Goal: Task Accomplishment & Management: Manage account settings

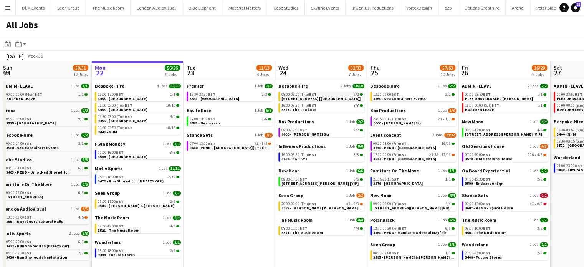
click at [335, 99] on link "08:00-03:00 (Thu) BST 2/2 3606 - 2 Temple Place [Luton]" at bounding box center [322, 96] width 81 height 9
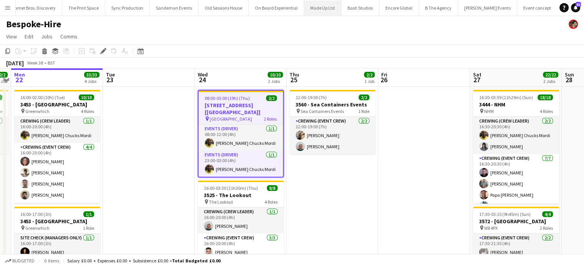
scroll to position [0, 2257]
click at [103, 53] on icon "Edit" at bounding box center [103, 51] width 6 height 6
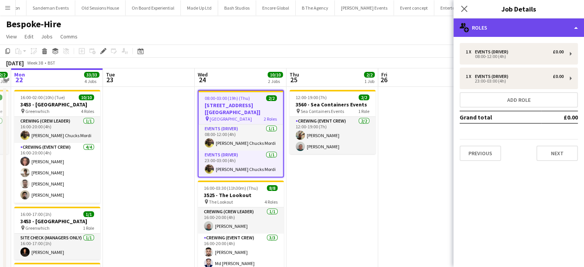
click at [509, 24] on div "multiple-users-add Roles" at bounding box center [519, 27] width 131 height 18
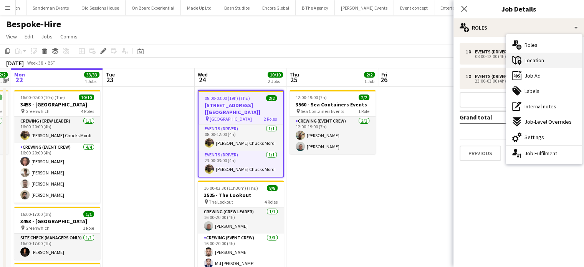
click at [518, 56] on icon at bounding box center [517, 60] width 9 height 9
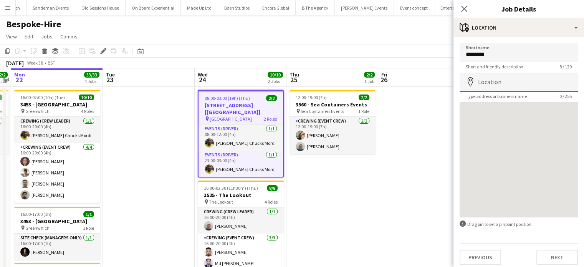
click at [494, 82] on input "Location" at bounding box center [519, 82] width 118 height 19
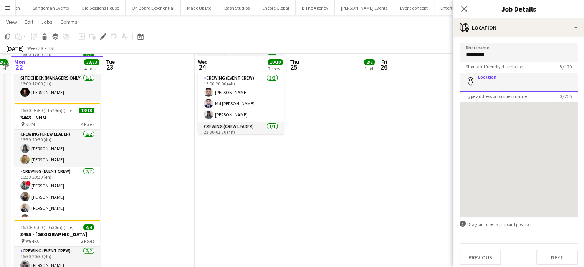
scroll to position [161, 0]
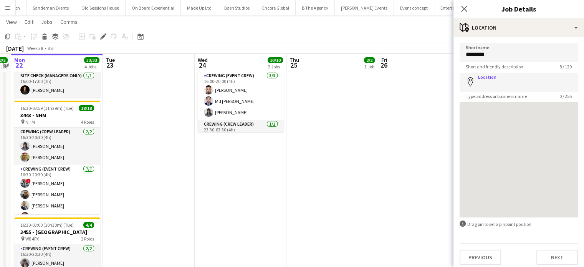
click at [253, 169] on app-date-cell "08:00-03:00 (19h) (Thu) 2/2 [STREET_ADDRESS] [[GEOGRAPHIC_DATA]] pin Woolwich 2…" at bounding box center [241, 137] width 92 height 425
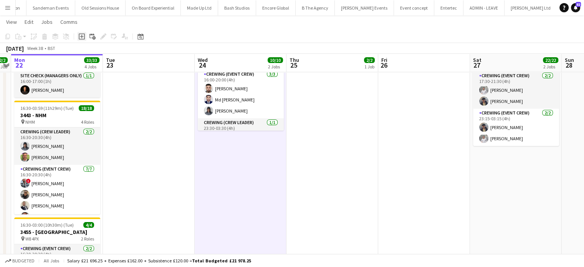
click at [81, 37] on icon at bounding box center [81, 36] width 3 height 3
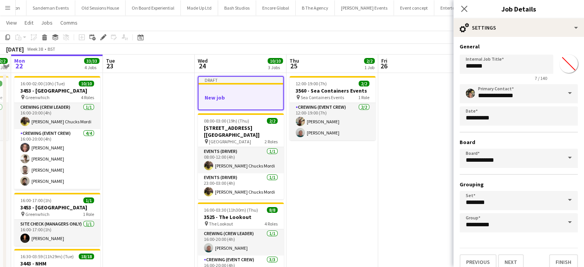
scroll to position [0, 0]
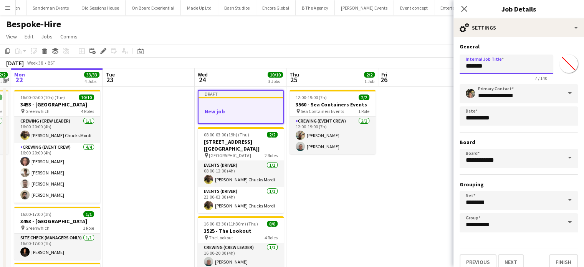
click at [518, 64] on input "*******" at bounding box center [507, 64] width 94 height 19
click at [484, 67] on input "**********" at bounding box center [507, 64] width 94 height 19
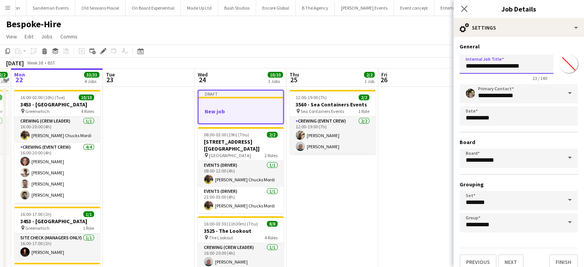
type input "**********"
click at [501, 18] on div "Close pop-in Job Details" at bounding box center [519, 9] width 131 height 18
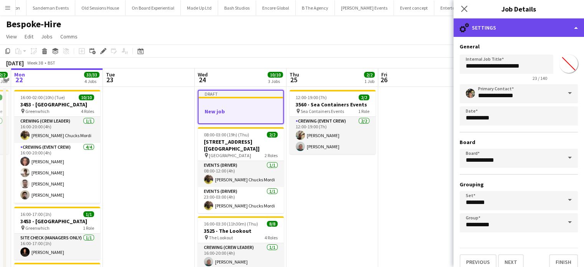
click at [504, 27] on div "cog-double-3 Settings" at bounding box center [519, 27] width 131 height 18
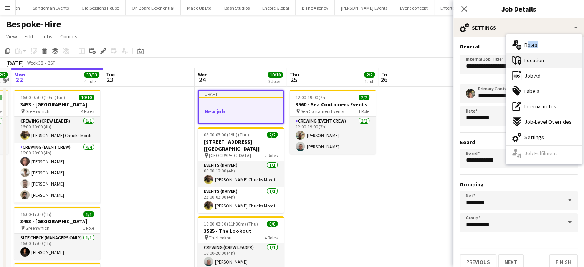
drag, startPoint x: 522, startPoint y: 52, endPoint x: 523, endPoint y: 56, distance: 4.0
click at [523, 56] on div "multiple-users-add Roles maps-pin-1 Location ads-window Job Ad tags-double Labe…" at bounding box center [544, 99] width 76 height 130
click at [523, 56] on div "maps-pin-1 Location" at bounding box center [544, 60] width 76 height 15
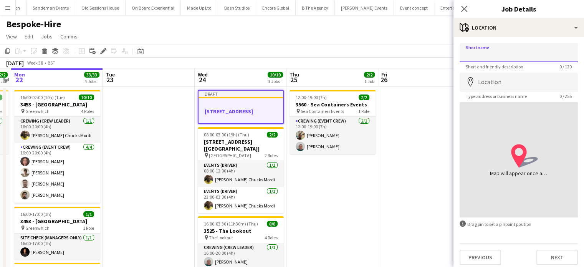
click at [509, 58] on input "Shortname" at bounding box center [519, 52] width 118 height 19
paste input "**********"
type input "**********"
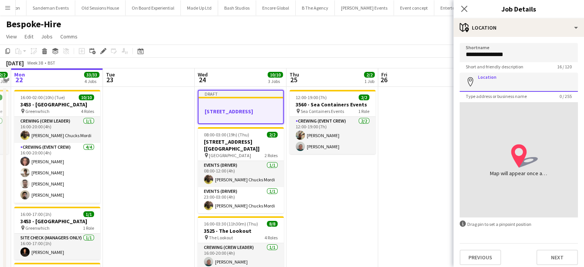
click at [491, 81] on input "Location" at bounding box center [519, 82] width 118 height 19
paste input "**********"
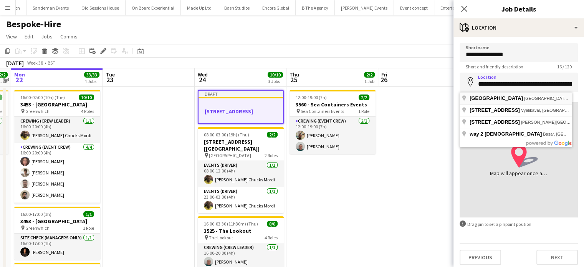
type input "**********"
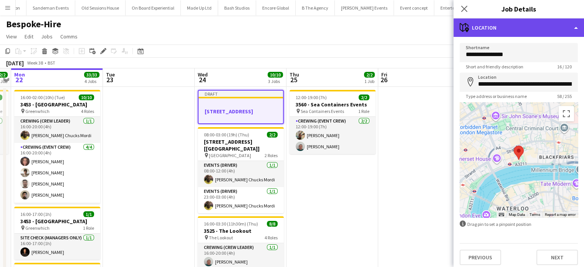
click at [503, 33] on div "maps-pin-1 Location" at bounding box center [519, 27] width 131 height 18
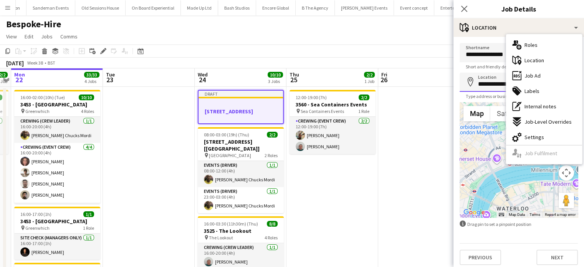
click at [489, 76] on input "**********" at bounding box center [519, 82] width 118 height 19
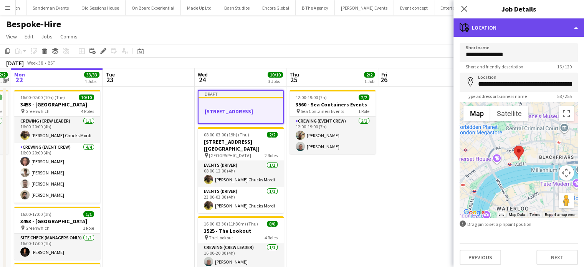
click at [496, 22] on div "maps-pin-1 Location" at bounding box center [519, 27] width 131 height 18
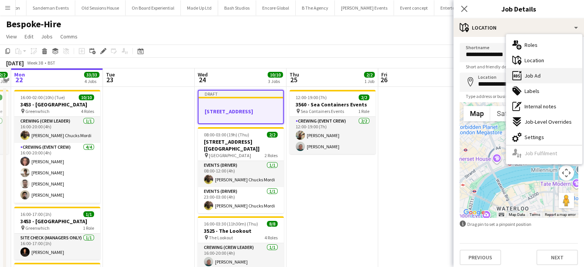
click at [537, 81] on div "ads-window Job Ad" at bounding box center [544, 75] width 76 height 15
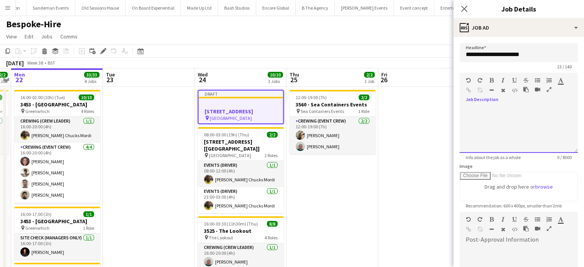
click at [507, 113] on div at bounding box center [519, 130] width 118 height 46
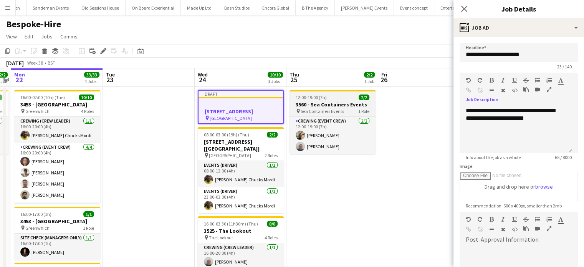
click at [336, 100] on div "12:00-19:00 (7h) 2/2" at bounding box center [333, 98] width 86 height 6
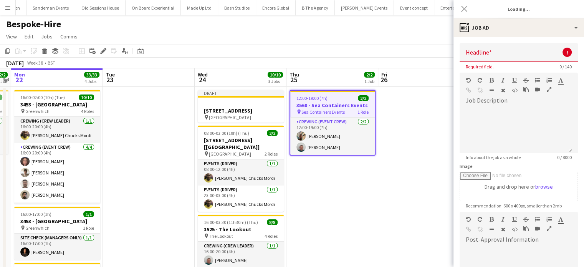
type input "**********"
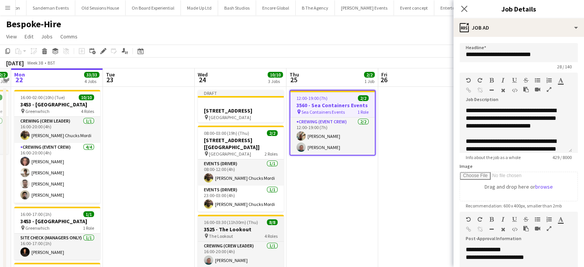
click at [246, 219] on span "16:00-03:30 (11h30m) (Thu)" at bounding box center [231, 222] width 54 height 6
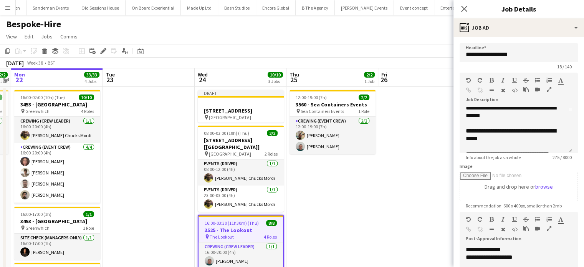
scroll to position [41, 0]
click at [468, 116] on div "**********" at bounding box center [513, 111] width 95 height 15
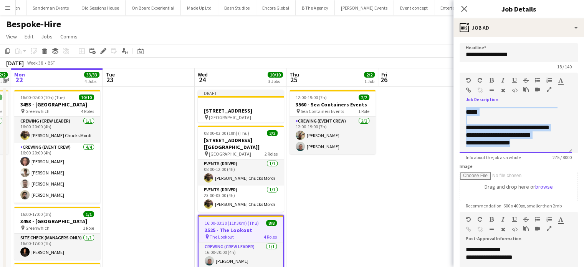
scroll to position [75, 0]
drag, startPoint x: 466, startPoint y: 116, endPoint x: 551, endPoint y: 161, distance: 95.4
click at [551, 161] on form "**********" at bounding box center [519, 208] width 131 height 331
copy div "**********"
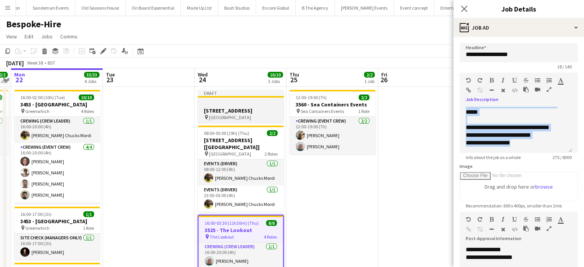
click at [226, 107] on h3 "[STREET_ADDRESS]" at bounding box center [241, 110] width 86 height 7
type input "**********"
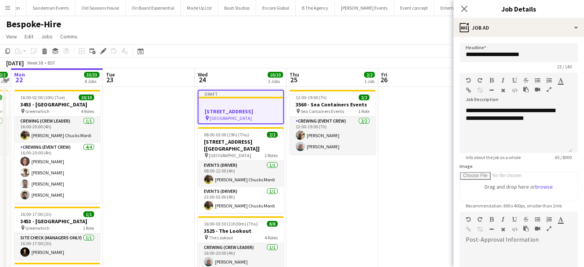
scroll to position [0, 0]
click at [495, 138] on div "**********" at bounding box center [516, 130] width 113 height 46
click at [549, 123] on div "**********" at bounding box center [516, 130] width 113 height 46
click at [510, 249] on div at bounding box center [516, 269] width 113 height 46
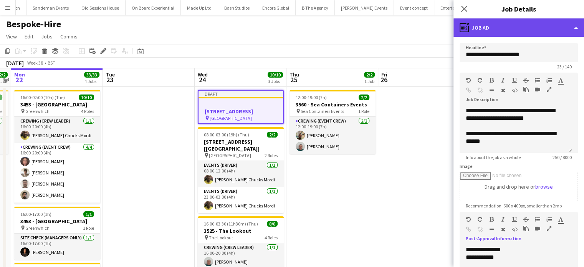
click at [516, 32] on div "ads-window Job Ad" at bounding box center [519, 27] width 131 height 18
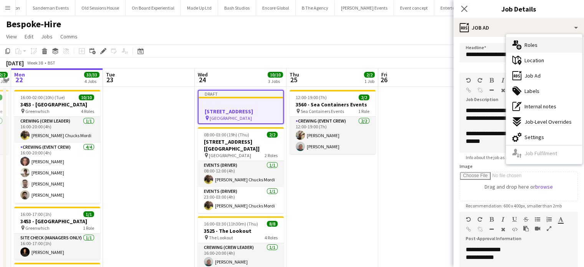
click at [531, 52] on div "multiple-users-add Roles" at bounding box center [544, 44] width 76 height 15
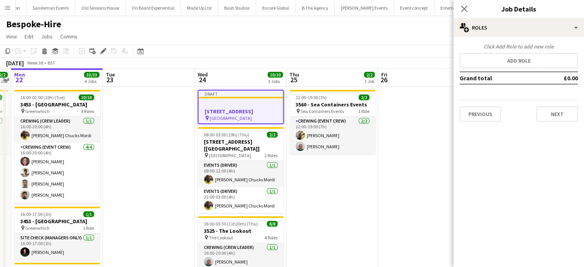
click at [468, 51] on div "Click Add Role to add new role Add role Grand total £0.00 Previous Next" at bounding box center [519, 82] width 131 height 79
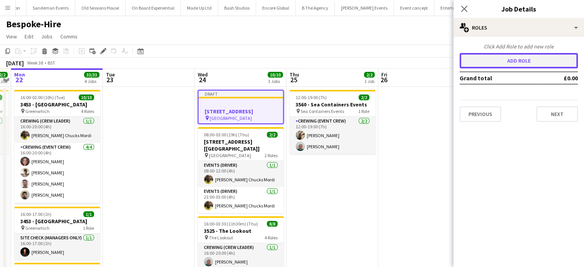
click at [473, 59] on button "Add role" at bounding box center [519, 60] width 118 height 15
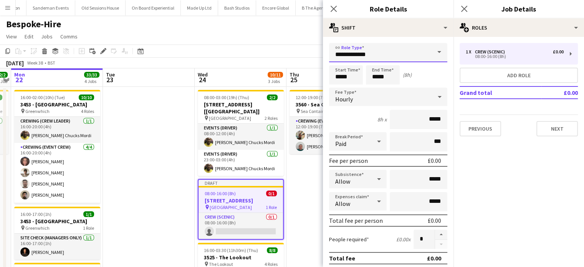
click at [364, 50] on input "**********" at bounding box center [388, 52] width 118 height 19
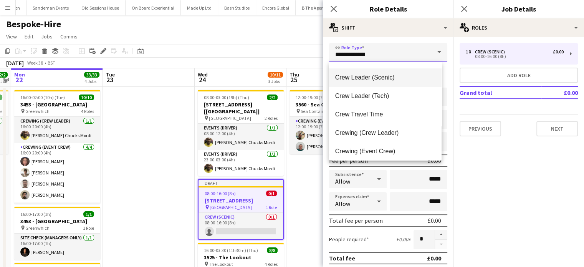
scroll to position [35, 0]
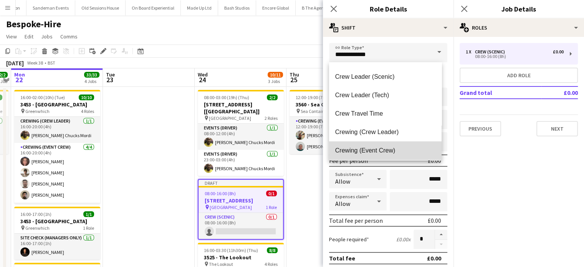
click at [390, 146] on mat-option "Crewing (Event Crew)" at bounding box center [385, 150] width 113 height 18
type input "**********"
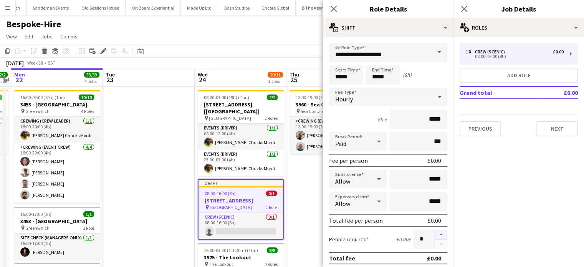
click at [435, 237] on button "button" at bounding box center [441, 235] width 12 height 10
type input "*"
click at [354, 79] on input "*****" at bounding box center [346, 74] width 34 height 19
click at [338, 72] on input "*****" at bounding box center [346, 74] width 34 height 19
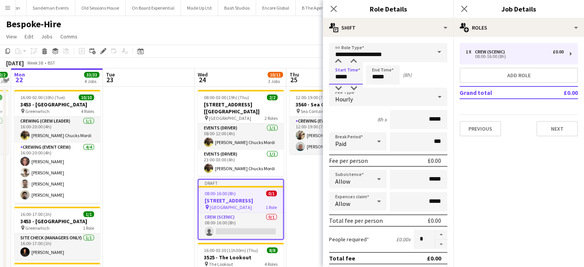
click at [338, 72] on input "*****" at bounding box center [346, 74] width 34 height 19
type input "*****"
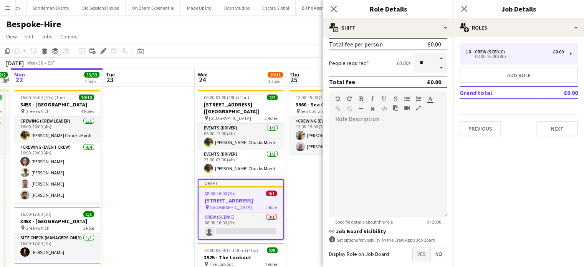
scroll to position [198, 0]
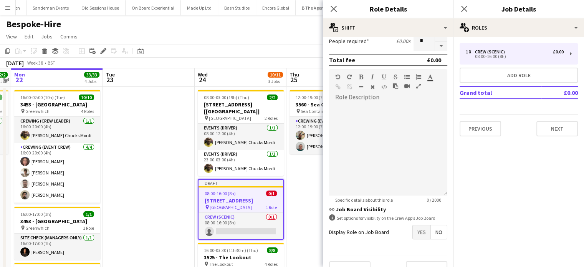
type input "*****"
click at [414, 236] on span "Yes" at bounding box center [422, 232] width 18 height 14
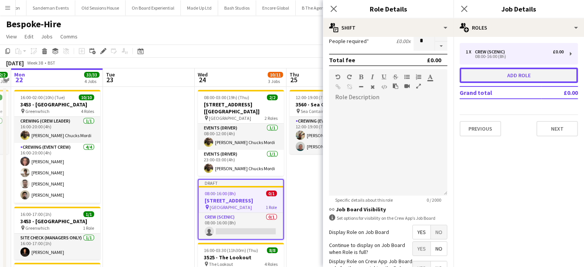
click at [507, 79] on button "Add role" at bounding box center [519, 75] width 118 height 15
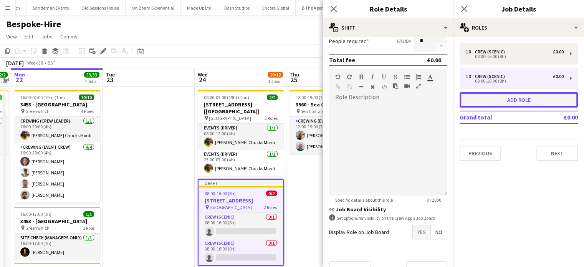
type input "**********"
type input "*****"
type input "*"
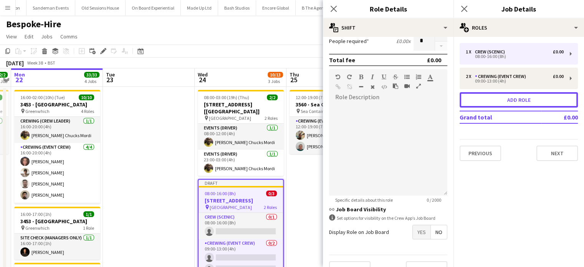
scroll to position [0, 0]
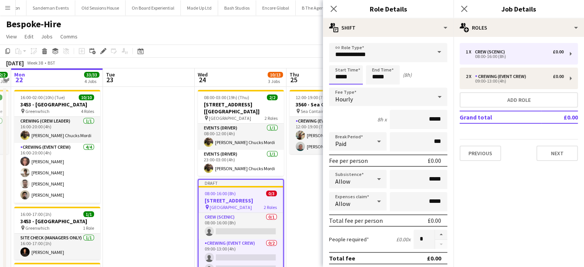
click at [348, 73] on input "*****" at bounding box center [346, 74] width 34 height 19
type input "*****"
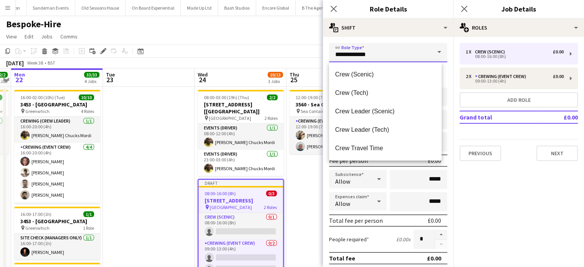
click at [416, 50] on input "**********" at bounding box center [388, 52] width 118 height 19
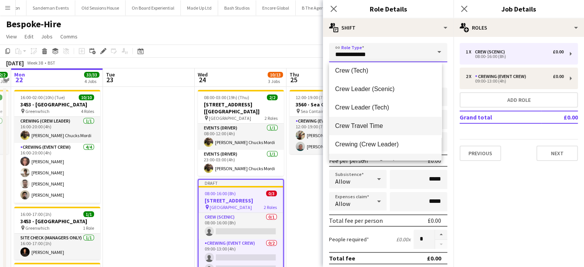
scroll to position [23, 0]
click at [388, 156] on mat-option "Crewing (Event Crew)" at bounding box center [385, 162] width 113 height 18
type input "**********"
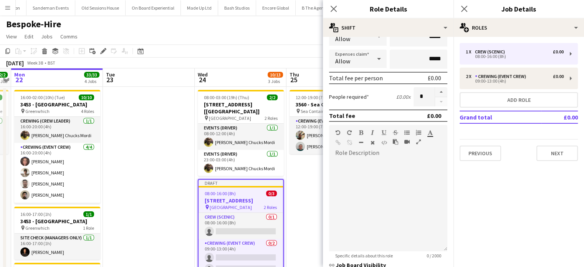
scroll to position [143, 0]
click at [439, 89] on button "button" at bounding box center [441, 92] width 12 height 10
type input "*"
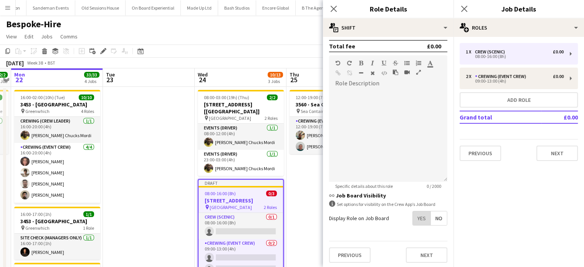
click at [413, 215] on span "Yes" at bounding box center [422, 218] width 18 height 14
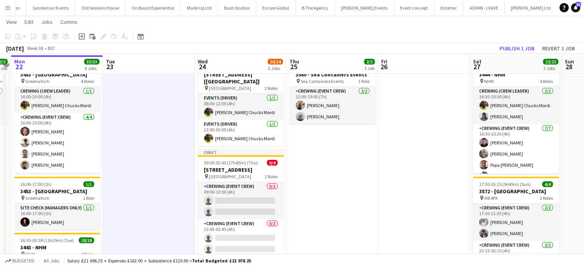
scroll to position [31, 0]
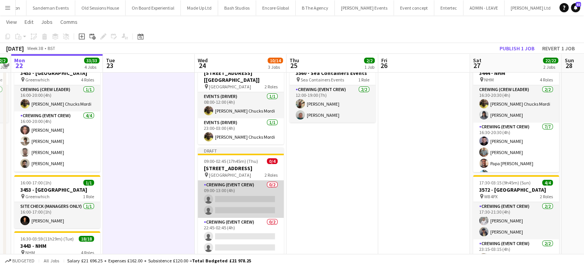
click at [246, 196] on app-card-role "Crewing (Event Crew) 0/2 09:00-13:00 (4h) single-neutral-actions single-neutral…" at bounding box center [241, 199] width 86 height 37
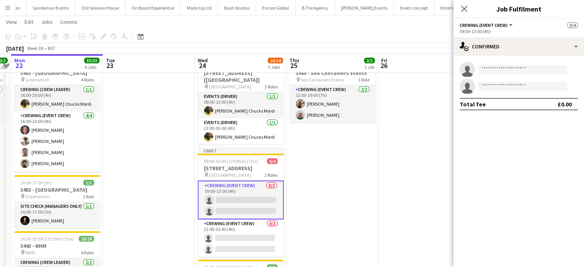
click at [509, 35] on app-options-switcher "Crewing (Event Crew) All roles Crewing (Event Crew) 0/4 09:00-13:00 (4h)" at bounding box center [519, 27] width 131 height 19
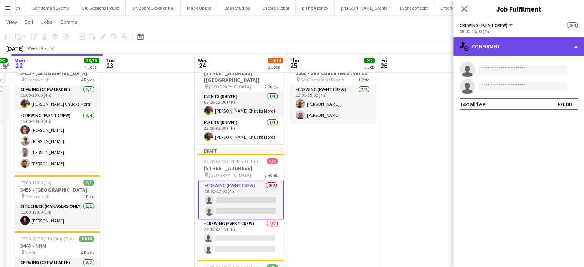
click at [513, 45] on div "single-neutral-actions-check-2 Confirmed" at bounding box center [519, 46] width 131 height 18
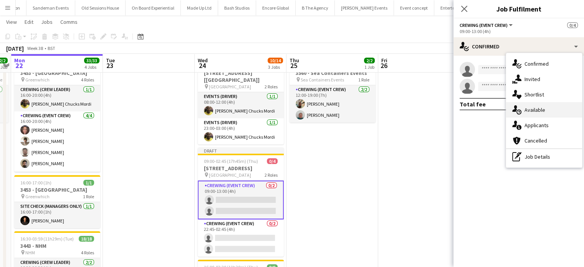
click at [529, 105] on div "single-neutral-actions-upload Available" at bounding box center [544, 109] width 76 height 15
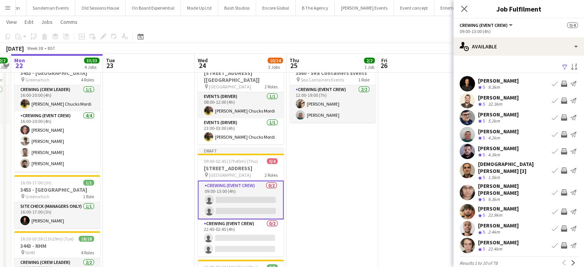
click at [561, 102] on app-icon "Invite crew" at bounding box center [564, 101] width 6 height 6
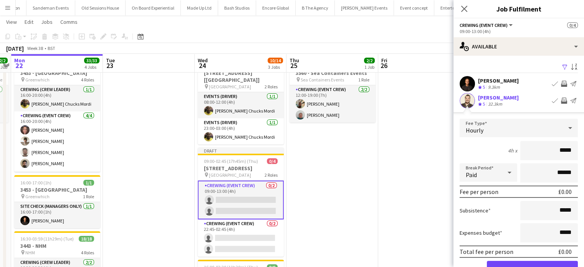
click button "Confirm" at bounding box center [532, 268] width 91 height 15
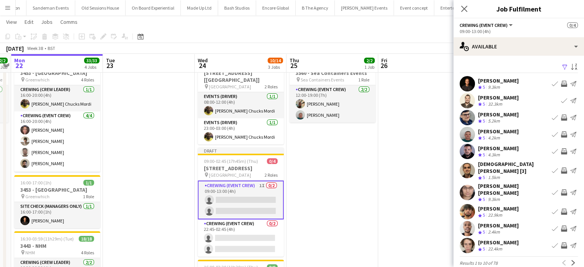
click at [561, 151] on app-icon "Invite crew" at bounding box center [564, 151] width 6 height 6
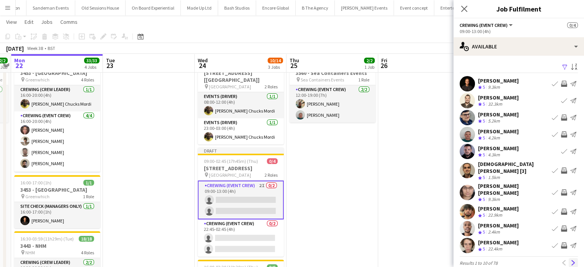
click at [571, 260] on app-icon "Next" at bounding box center [573, 262] width 5 height 5
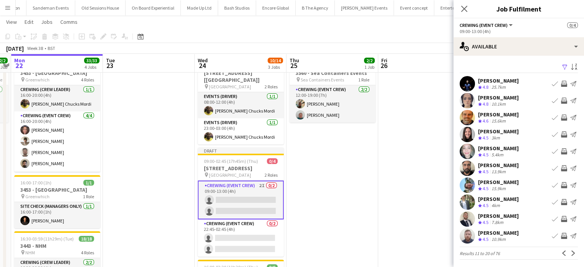
click at [561, 199] on app-icon "Invite crew" at bounding box center [564, 202] width 6 height 6
click at [571, 255] on app-icon "Next" at bounding box center [573, 252] width 5 height 5
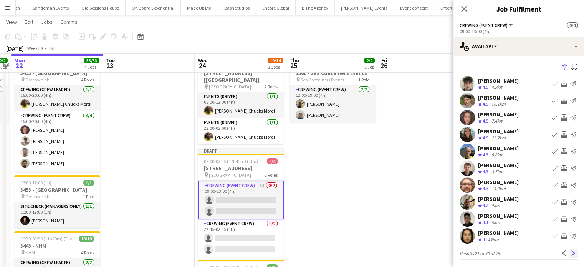
click at [569, 251] on button "Next" at bounding box center [573, 253] width 9 height 9
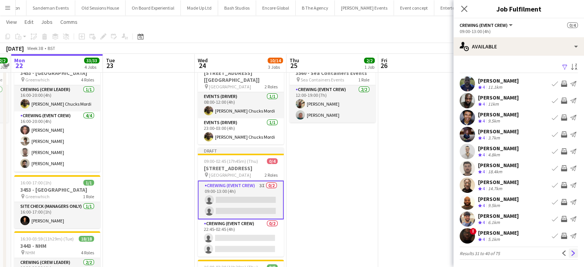
click at [571, 251] on app-icon "Next" at bounding box center [573, 252] width 5 height 5
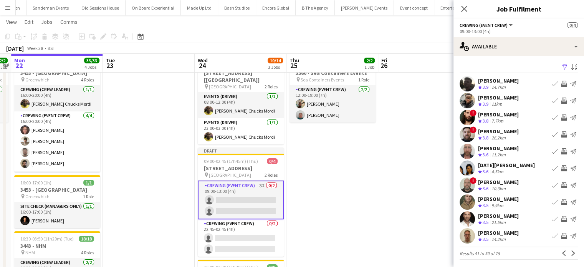
click at [561, 100] on app-icon "Invite crew" at bounding box center [564, 101] width 6 height 6
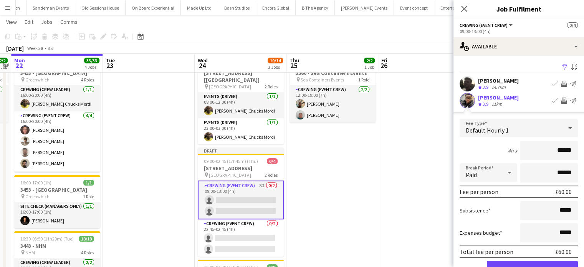
click button "Confirm" at bounding box center [532, 268] width 91 height 15
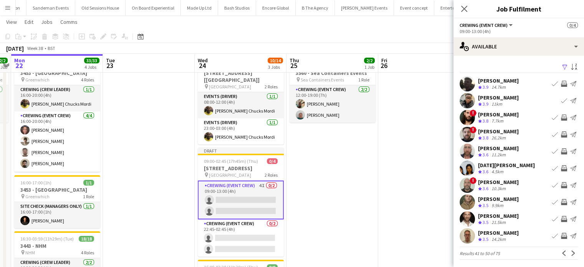
click at [554, 145] on div "[PERSON_NAME] Crew rating 3.6 11.2km Book crew Invite crew Send notification" at bounding box center [519, 151] width 131 height 15
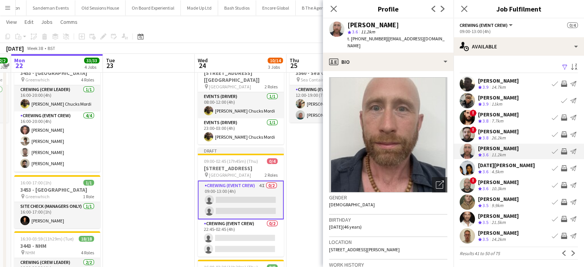
click at [561, 150] on app-icon "Invite crew" at bounding box center [564, 151] width 6 height 6
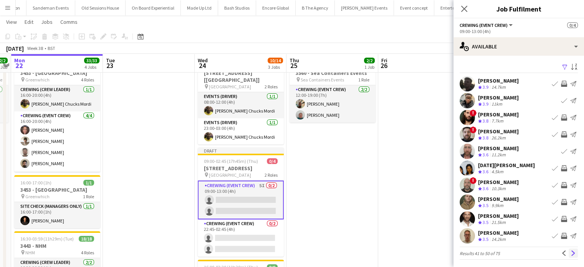
click at [569, 257] on button "Next" at bounding box center [573, 253] width 9 height 9
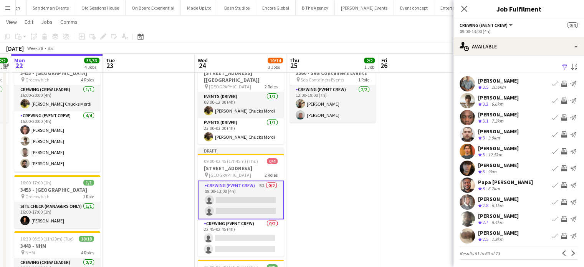
click at [561, 186] on app-icon "Invite crew" at bounding box center [564, 185] width 6 height 6
click at [571, 252] on app-icon "Next" at bounding box center [573, 252] width 5 height 5
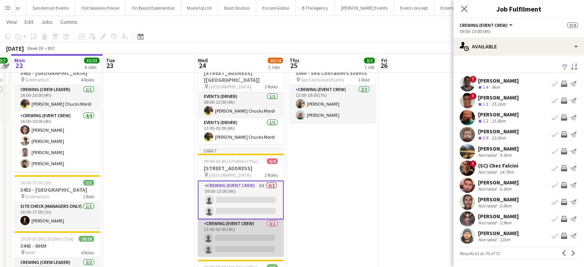
click at [254, 226] on app-card-role "Crewing (Event Crew) 0/2 22:45-02:45 (4h) single-neutral-actions single-neutral…" at bounding box center [241, 237] width 86 height 37
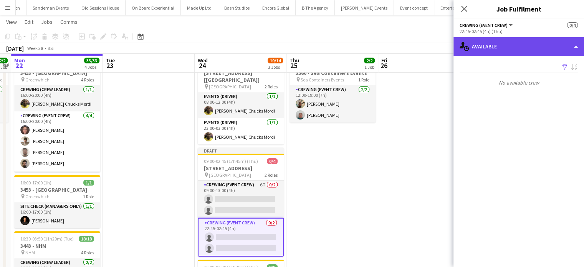
click at [518, 47] on div "single-neutral-actions-upload Available" at bounding box center [519, 46] width 131 height 18
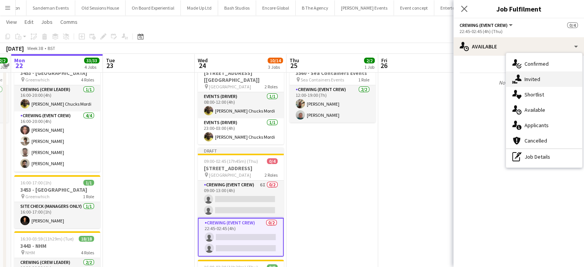
click at [532, 75] on div "single-neutral-actions-share-1 Invited" at bounding box center [544, 78] width 76 height 15
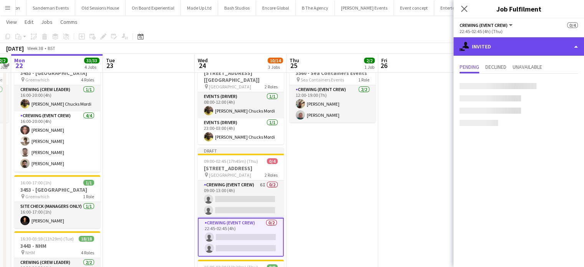
click at [506, 43] on div "single-neutral-actions-share-1 Invited" at bounding box center [519, 46] width 131 height 18
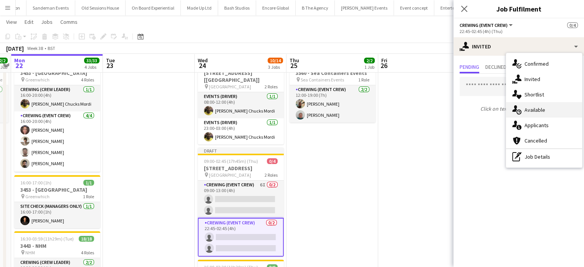
click at [536, 103] on div "single-neutral-actions-upload Available" at bounding box center [544, 109] width 76 height 15
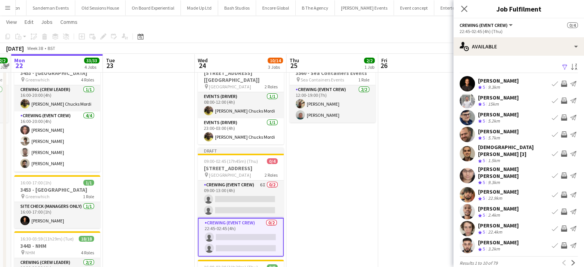
click at [561, 98] on app-icon "Invite crew" at bounding box center [564, 101] width 6 height 6
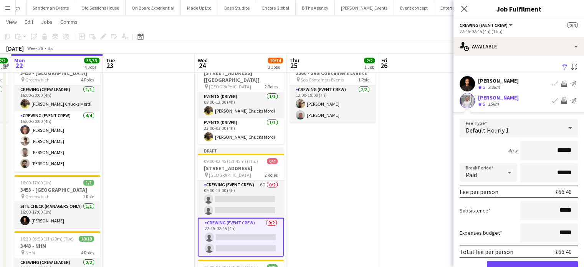
click button "Confirm" at bounding box center [532, 268] width 91 height 15
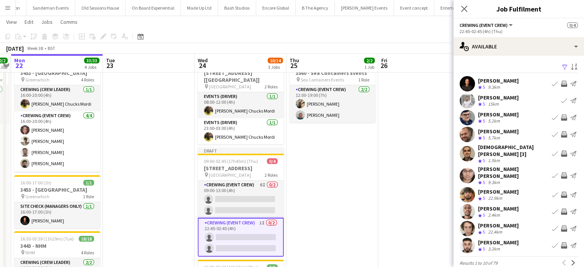
click at [561, 136] on app-icon "Invite crew" at bounding box center [564, 134] width 6 height 6
click at [571, 260] on app-icon "Next" at bounding box center [573, 262] width 5 height 5
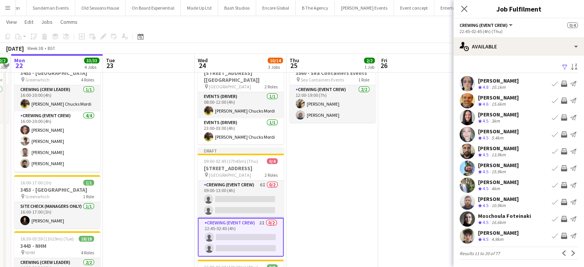
click at [561, 184] on app-icon "Invite crew" at bounding box center [564, 185] width 6 height 6
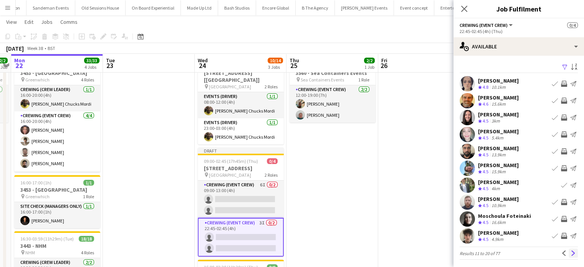
click at [571, 252] on app-icon "Next" at bounding box center [573, 252] width 5 height 5
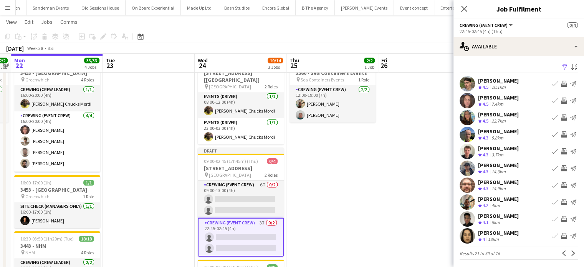
click at [561, 168] on app-icon "Invite crew" at bounding box center [564, 168] width 6 height 6
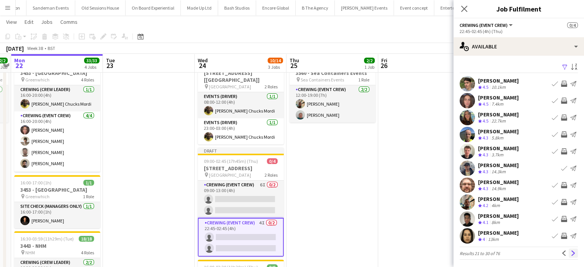
click at [571, 255] on app-icon "Next" at bounding box center [573, 252] width 5 height 5
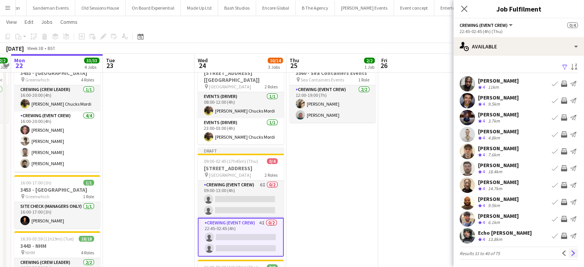
click at [569, 253] on button "Next" at bounding box center [573, 253] width 9 height 9
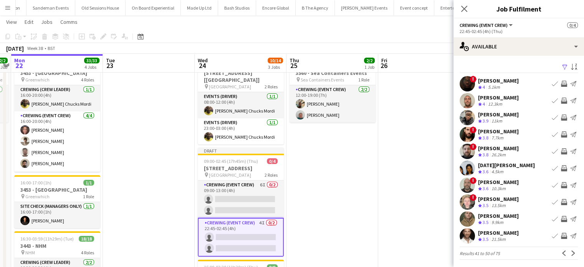
click at [561, 100] on app-icon "Invite crew" at bounding box center [564, 101] width 6 height 6
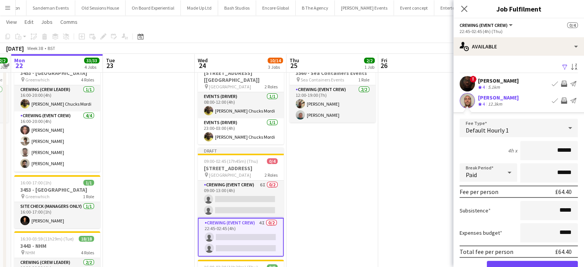
click button "Confirm" at bounding box center [532, 268] width 91 height 15
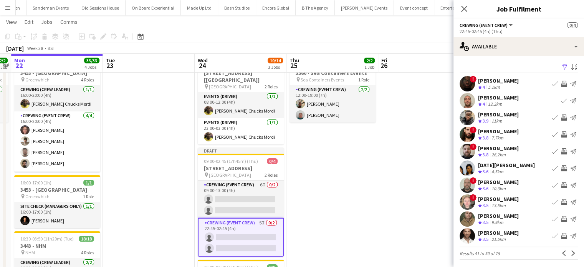
click at [560, 114] on button "Invite crew" at bounding box center [564, 117] width 9 height 9
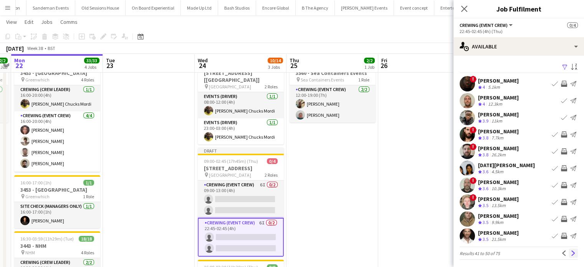
click at [571, 253] on app-icon "Next" at bounding box center [573, 252] width 5 height 5
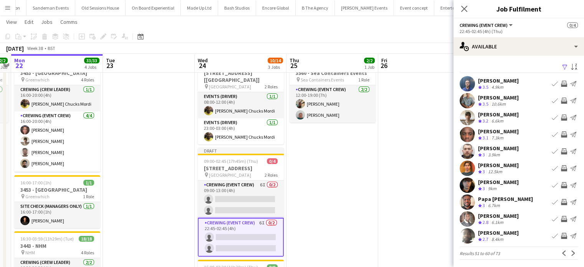
click at [561, 201] on app-icon "Invite crew" at bounding box center [564, 202] width 6 height 6
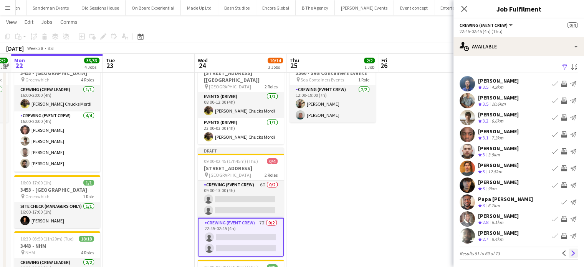
click at [571, 255] on app-icon "Next" at bounding box center [573, 252] width 5 height 5
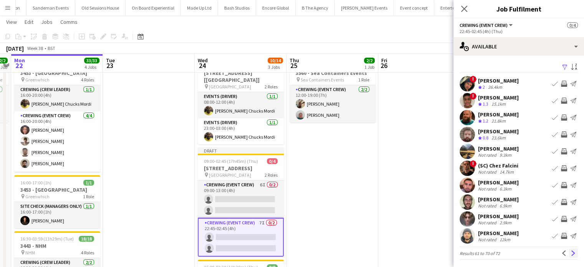
click at [571, 254] on app-icon "Next" at bounding box center [573, 252] width 5 height 5
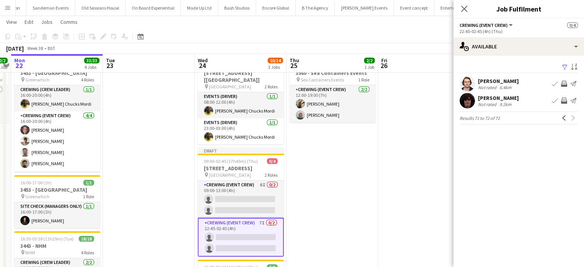
click at [511, 59] on div "Filter Sort asc [PERSON_NAME] Not rated 6.4km Book crew Invite crew Send notifi…" at bounding box center [519, 95] width 131 height 78
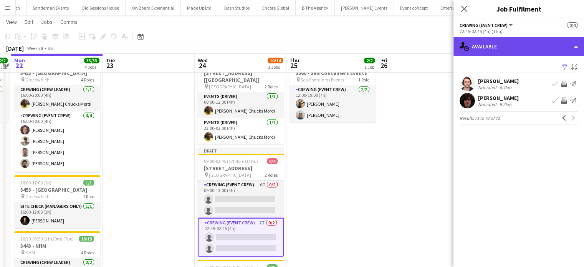
click at [514, 53] on div "single-neutral-actions-upload Available" at bounding box center [519, 46] width 131 height 18
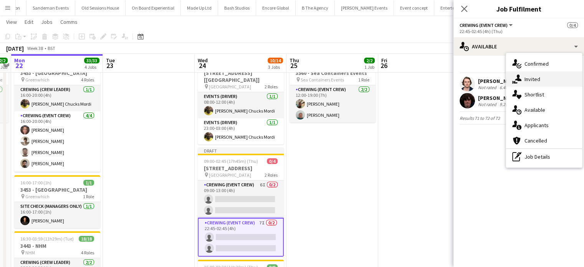
click at [533, 77] on span "Invited" at bounding box center [533, 79] width 16 height 7
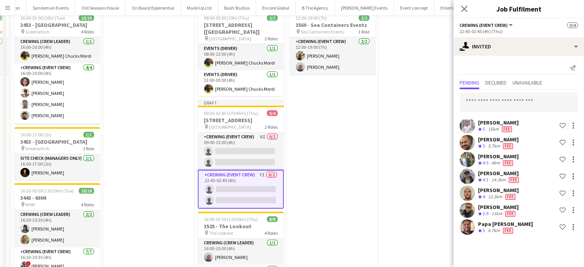
scroll to position [0, 0]
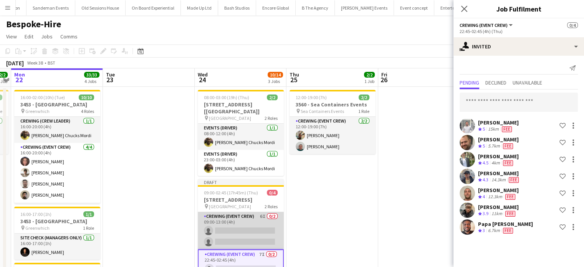
click at [247, 215] on app-card-role "Crewing (Event Crew) 6I 0/2 09:00-13:00 (4h) single-neutral-actions single-neut…" at bounding box center [241, 230] width 86 height 37
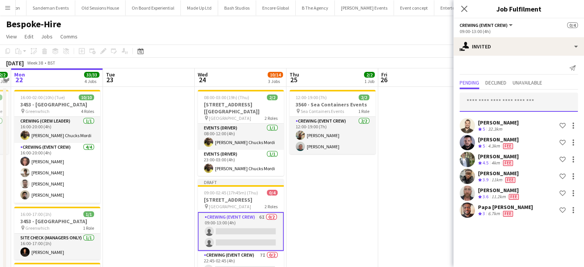
click at [504, 95] on input "text" at bounding box center [519, 102] width 118 height 19
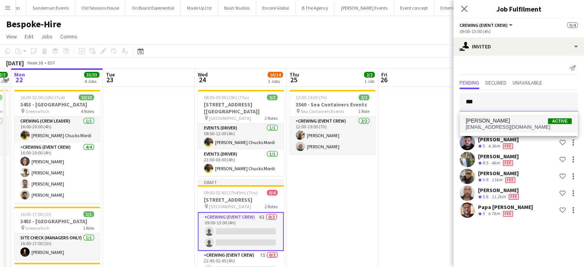
type input "***"
click at [491, 124] on span "[EMAIL_ADDRESS][DOMAIN_NAME]" at bounding box center [519, 127] width 106 height 6
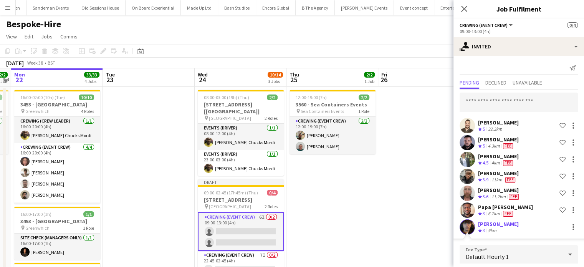
scroll to position [17, 0]
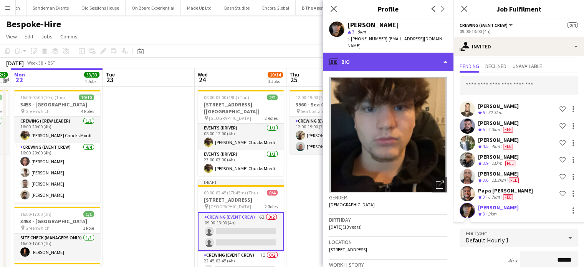
click at [391, 56] on div "profile Bio" at bounding box center [388, 62] width 131 height 18
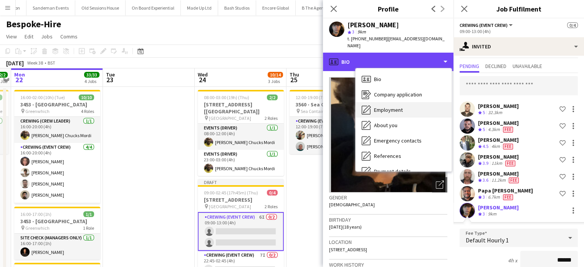
scroll to position [164, 0]
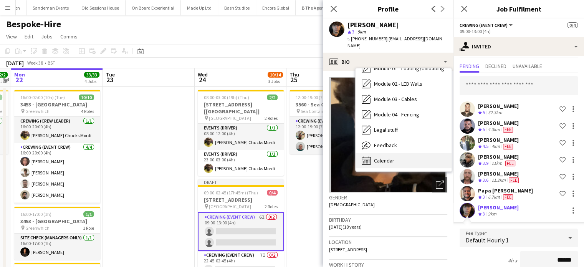
click at [399, 153] on div "Calendar Calendar" at bounding box center [404, 160] width 96 height 15
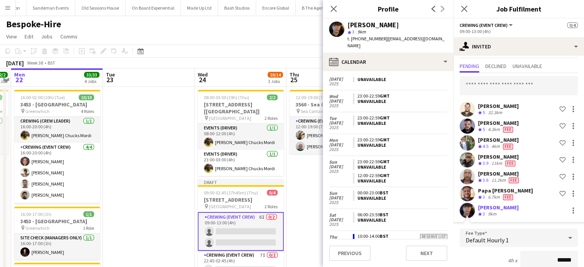
scroll to position [0, 0]
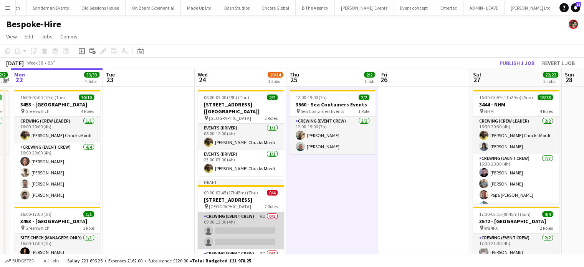
click at [242, 221] on app-card-role "Crewing (Event Crew) 6I 0/2 09:00-13:00 (4h) single-neutral-actions single-neut…" at bounding box center [241, 230] width 86 height 37
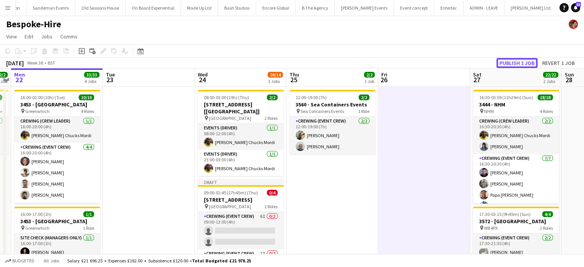
click at [515, 63] on button "Publish 1 job" at bounding box center [517, 63] width 41 height 10
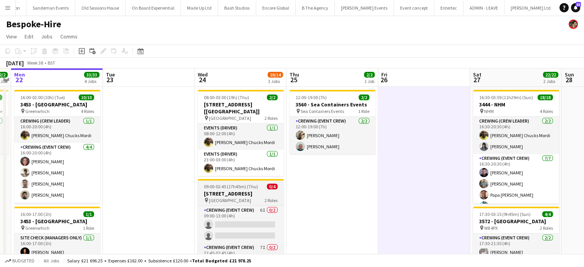
click at [245, 179] on app-job-card "09:00-02:45 (17h45m) (Thu) 0/4 3611 - [GEOGRAPHIC_DATA] pin Two Temple Place 2 …" at bounding box center [241, 229] width 86 height 101
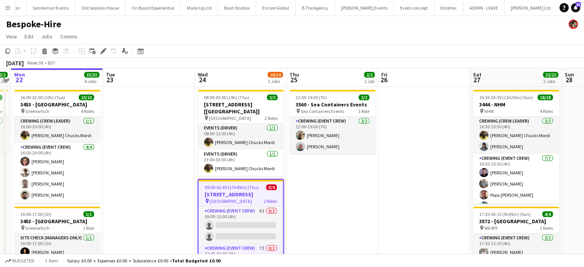
click at [245, 179] on app-job-card "09:00-02:45 (17h45m) (Thu) 0/4 3611 - [GEOGRAPHIC_DATA] pin Two Temple Place 2 …" at bounding box center [241, 230] width 86 height 103
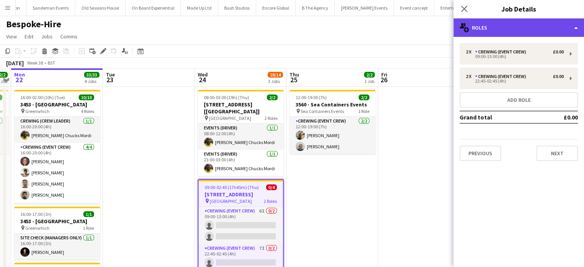
click at [498, 35] on div "multiple-users-add Roles" at bounding box center [519, 27] width 131 height 18
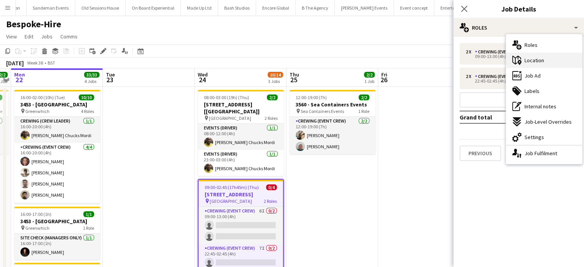
click at [516, 60] on icon "maps-pin-1" at bounding box center [517, 60] width 9 height 9
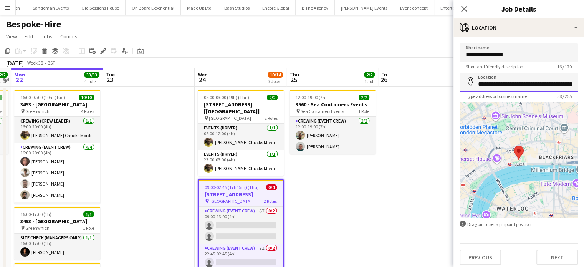
click at [505, 78] on input "**********" at bounding box center [519, 82] width 118 height 19
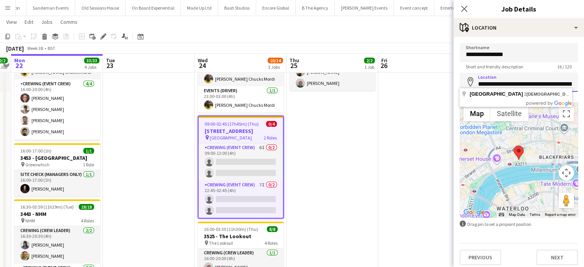
scroll to position [63, 0]
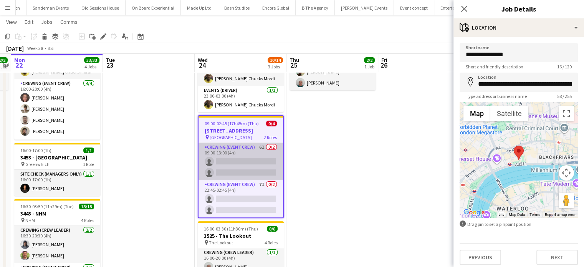
click at [264, 155] on app-card-role "Crewing (Event Crew) 6I 0/2 09:00-13:00 (4h) single-neutral-actions single-neut…" at bounding box center [241, 161] width 85 height 37
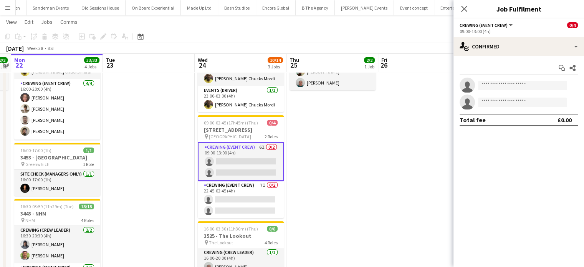
click at [264, 155] on app-card-role "Crewing (Event Crew) 6I 0/2 09:00-13:00 (4h) single-neutral-actions single-neut…" at bounding box center [241, 161] width 86 height 39
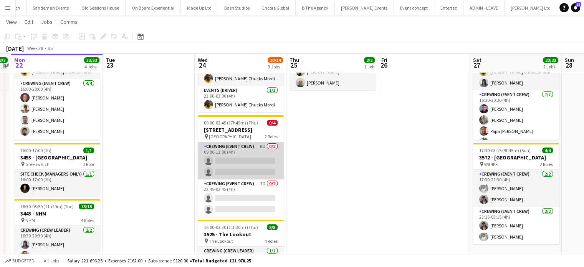
click at [264, 155] on app-card-role "Crewing (Event Crew) 6I 0/2 09:00-13:00 (4h) single-neutral-actions single-neut…" at bounding box center [241, 160] width 86 height 37
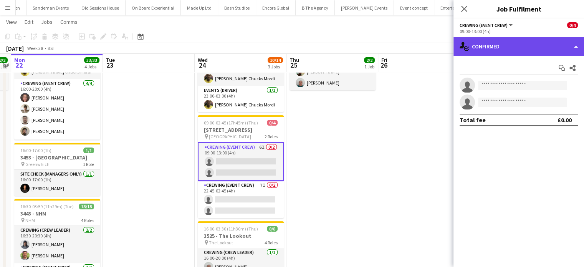
click at [511, 53] on div "single-neutral-actions-check-2 Confirmed" at bounding box center [519, 46] width 131 height 18
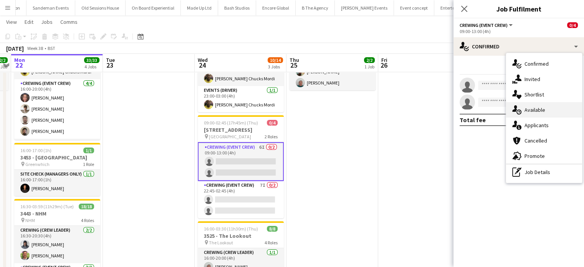
click at [542, 113] on span "Available" at bounding box center [535, 109] width 21 height 7
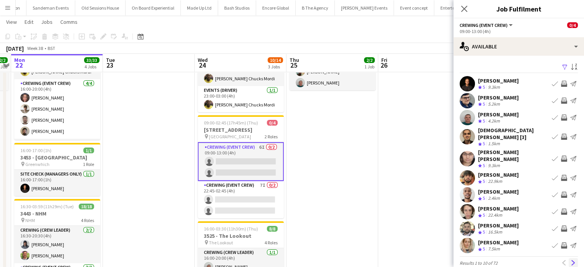
click at [571, 260] on app-icon "Next" at bounding box center [573, 262] width 5 height 5
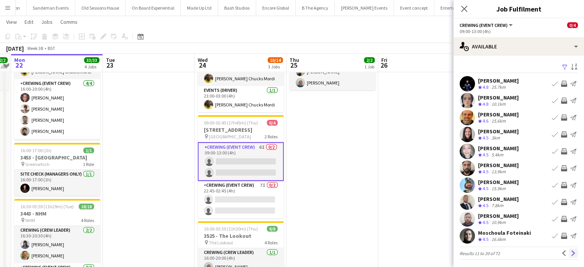
click at [571, 254] on app-icon "Next" at bounding box center [573, 252] width 5 height 5
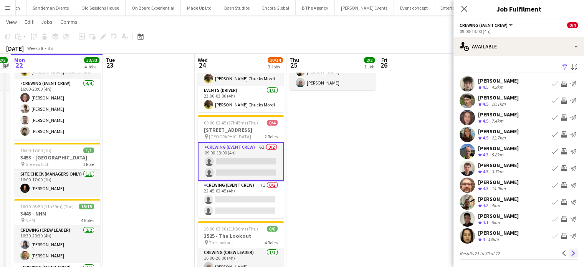
click at [571, 255] on app-icon "Next" at bounding box center [573, 252] width 5 height 5
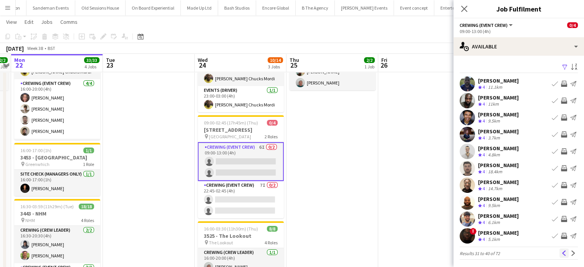
click at [561, 253] on button "Previous" at bounding box center [564, 253] width 9 height 9
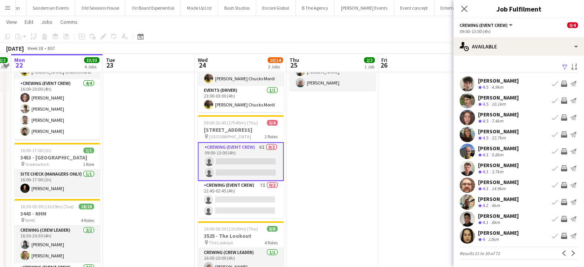
click at [498, 184] on div "[PERSON_NAME]" at bounding box center [498, 182] width 41 height 7
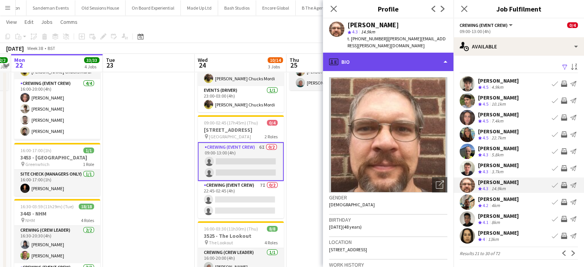
click at [401, 58] on div "profile Bio" at bounding box center [388, 62] width 131 height 18
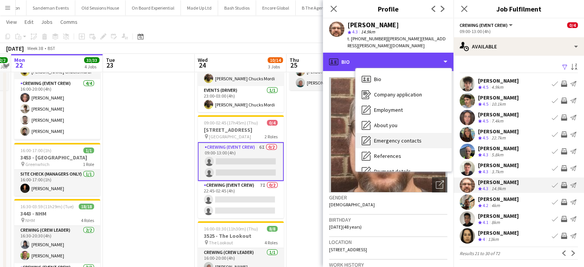
scroll to position [164, 0]
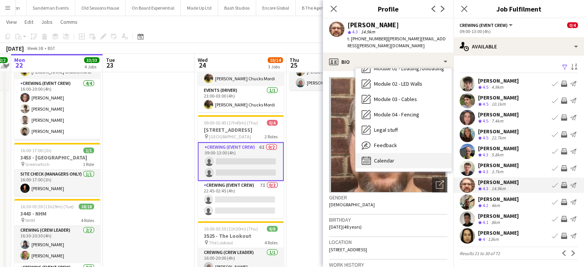
click at [406, 155] on div "Calendar Calendar" at bounding box center [404, 160] width 96 height 15
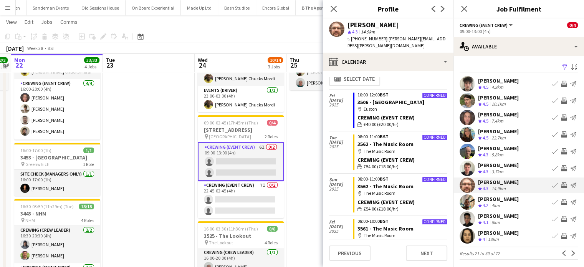
scroll to position [0, 0]
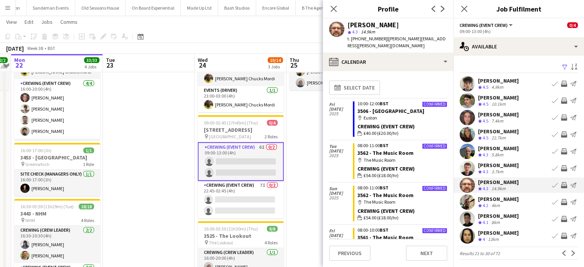
click at [310, 143] on app-date-cell "12:00-19:00 (7h) 2/2 3560 - Sea Containers Events pin Sea Containers Events 1 R…" at bounding box center [333, 235] width 92 height 425
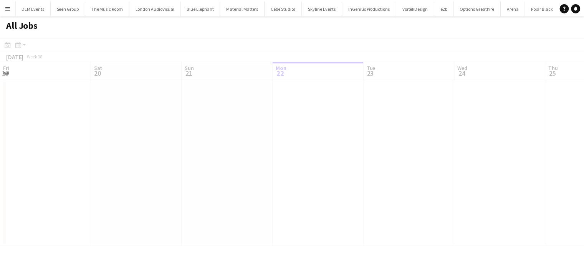
scroll to position [0, 184]
